Goal: Task Accomplishment & Management: Use online tool/utility

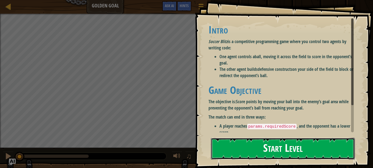
click at [331, 151] on button "Start Level" at bounding box center [283, 149] width 144 height 22
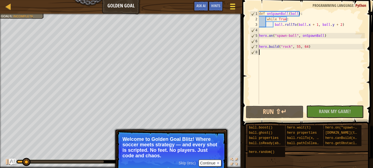
click at [234, 11] on button "Game Menu" at bounding box center [232, 7] width 15 height 13
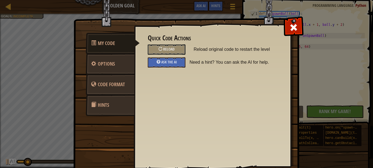
click at [22, 35] on div "My Code Options Code Format Hints Quick Code Actions Reload Reload original cod…" at bounding box center [186, 84] width 373 height 168
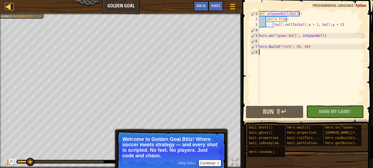
click at [8, 10] on div at bounding box center [8, 6] width 7 height 7
